Goal: Register for event/course

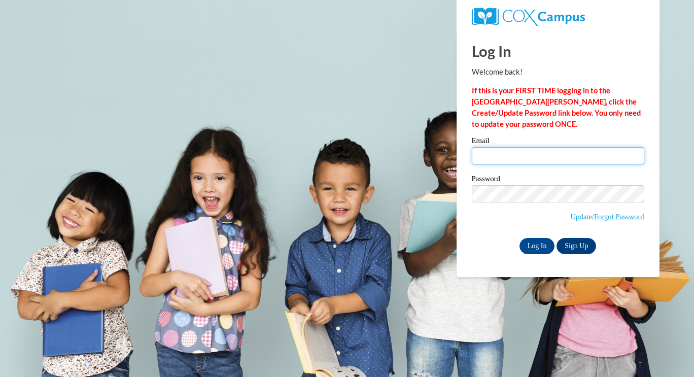
click at [500, 154] on input "Email" at bounding box center [558, 155] width 173 height 17
click at [483, 151] on input "Email" at bounding box center [558, 155] width 173 height 17
type input "shanesej@ymcaatlanta.org"
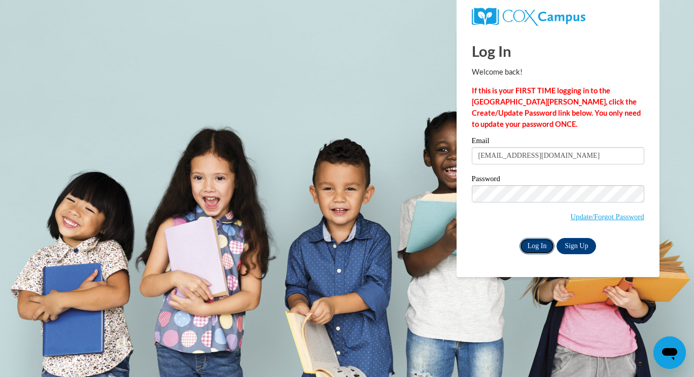
click at [533, 248] on input "Log In" at bounding box center [538, 246] width 36 height 16
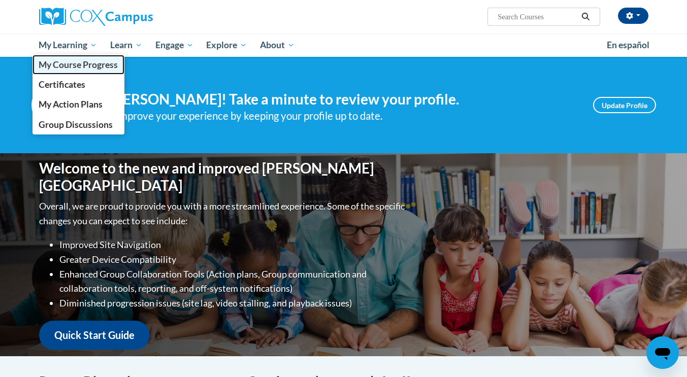
click at [78, 68] on span "My Course Progress" at bounding box center [78, 64] width 79 height 11
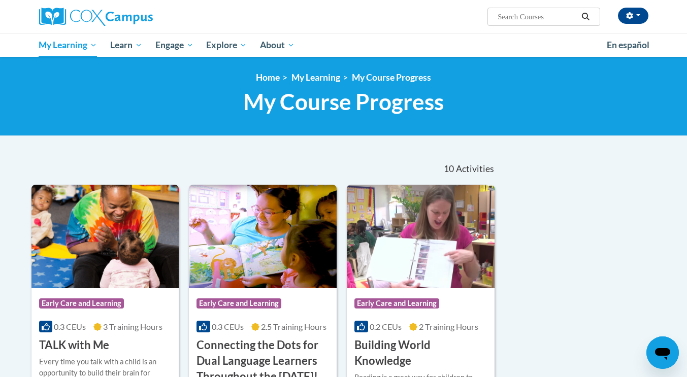
click at [523, 15] on input "Search..." at bounding box center [536, 17] width 81 height 12
type input "talk with me"
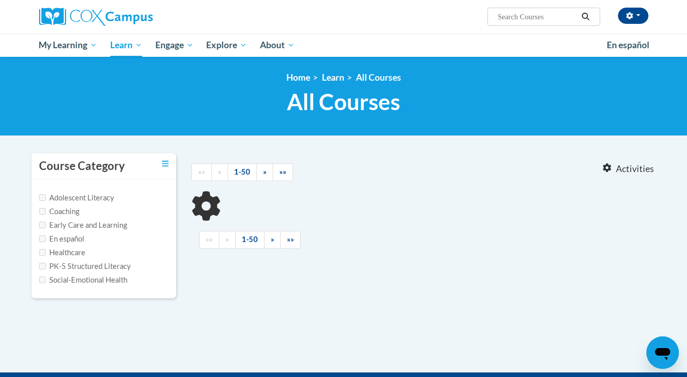
type input "talk with me"
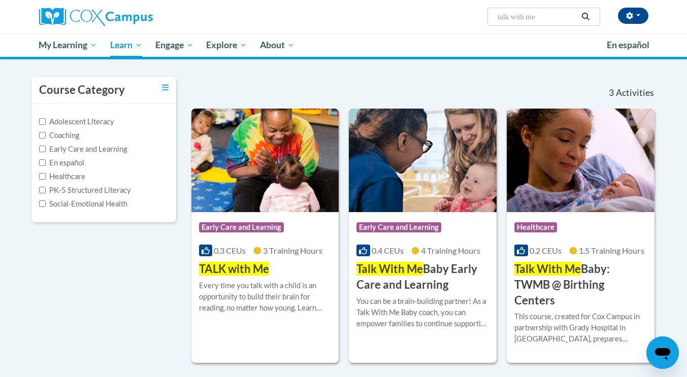
scroll to position [101, 0]
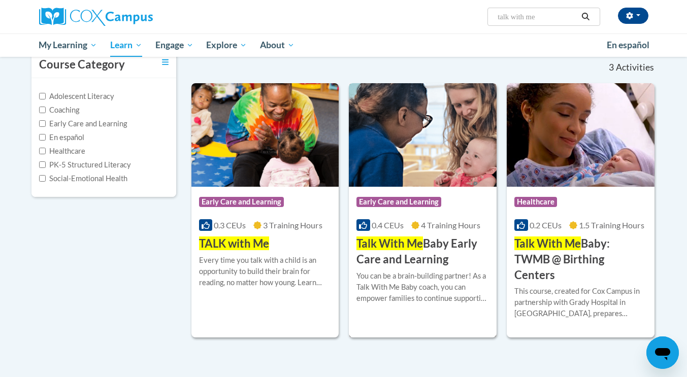
drag, startPoint x: 460, startPoint y: 135, endPoint x: 426, endPoint y: 134, distance: 34.0
click at [426, 134] on img at bounding box center [423, 135] width 148 height 104
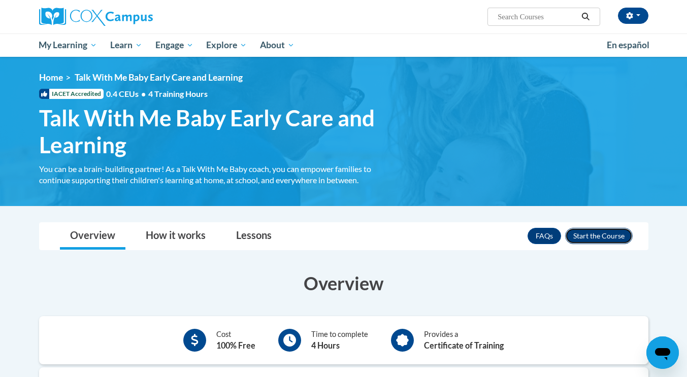
click at [581, 233] on button "Enroll" at bounding box center [598, 236] width 67 height 16
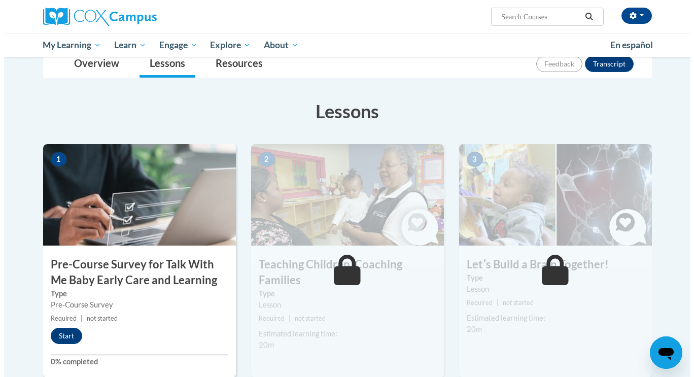
scroll to position [122, 0]
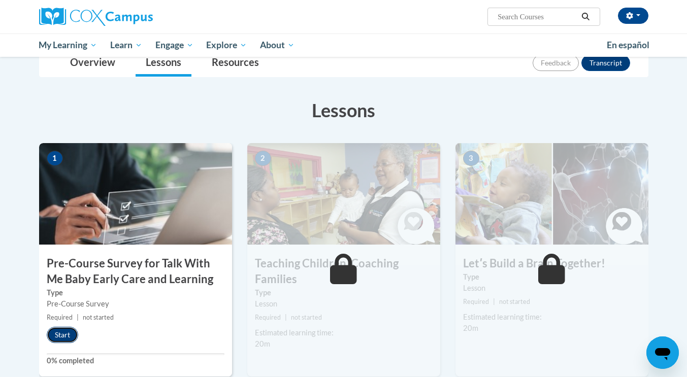
click at [61, 336] on button "Start" at bounding box center [62, 335] width 31 height 16
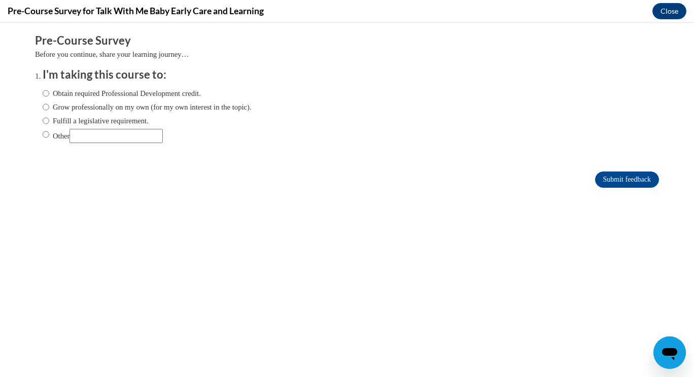
scroll to position [0, 0]
click at [43, 93] on input "Obtain required Professional Development credit." at bounding box center [46, 93] width 7 height 11
radio input "true"
click at [595, 173] on input "Submit feedback" at bounding box center [627, 180] width 64 height 16
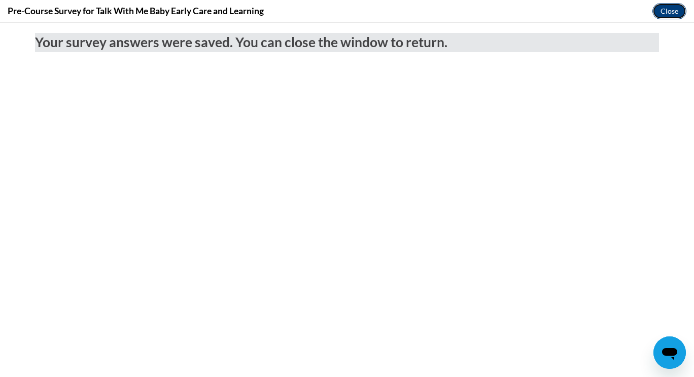
click at [665, 11] on button "Close" at bounding box center [670, 11] width 34 height 16
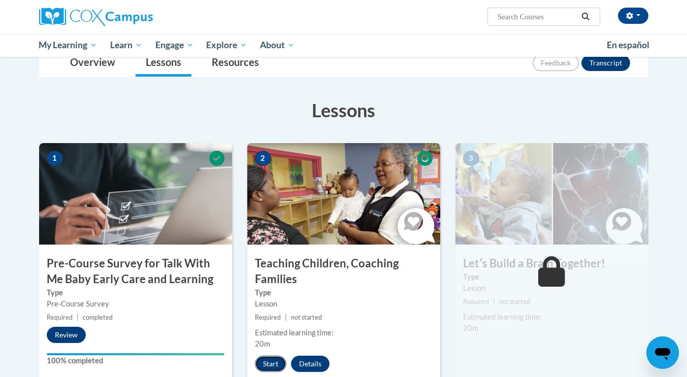
click at [271, 361] on button "Start" at bounding box center [270, 364] width 31 height 16
